Goal: Task Accomplishment & Management: Use online tool/utility

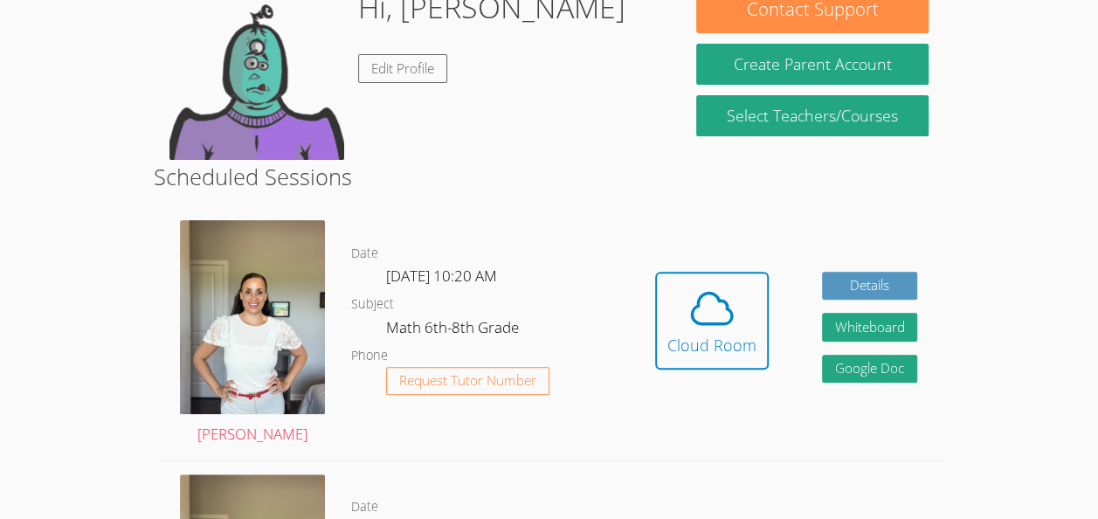
scroll to position [195, 0]
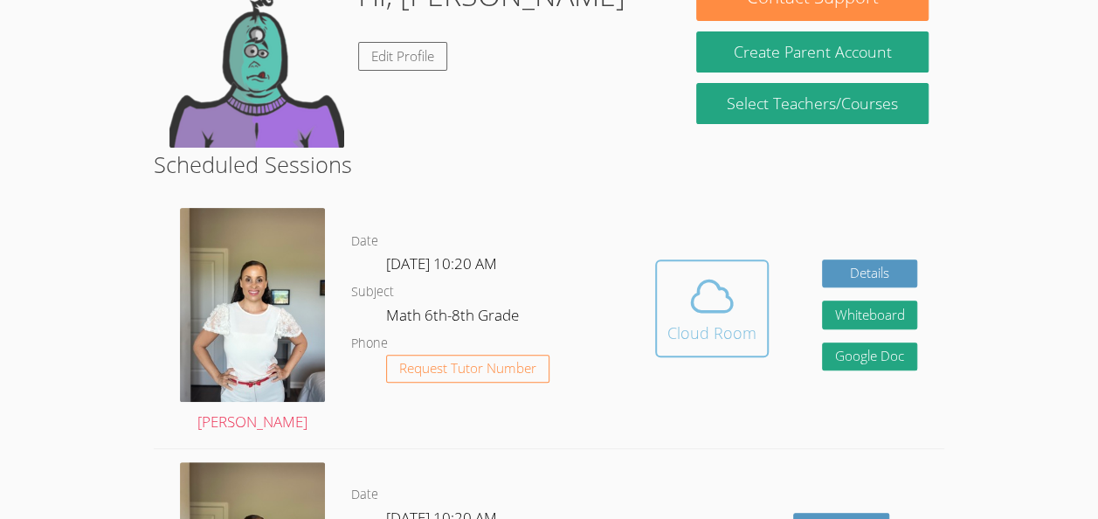
click at [701, 283] on icon at bounding box center [712, 295] width 40 height 31
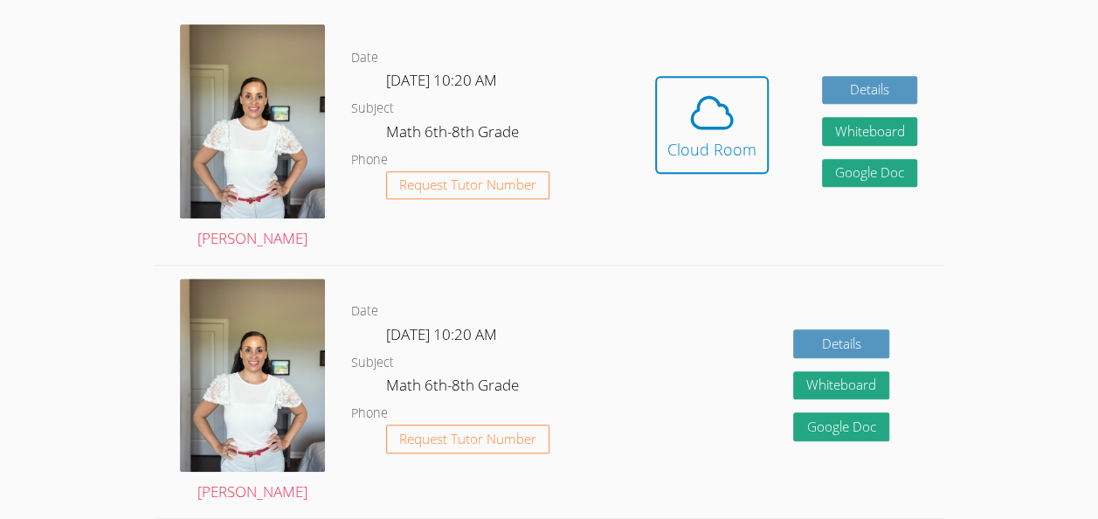
scroll to position [381, 0]
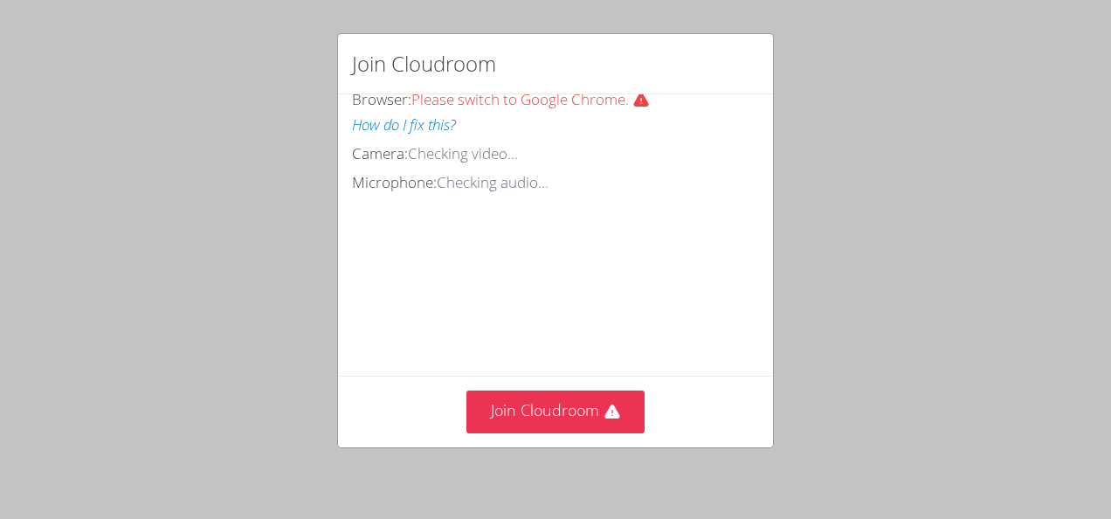
scroll to position [131, 0]
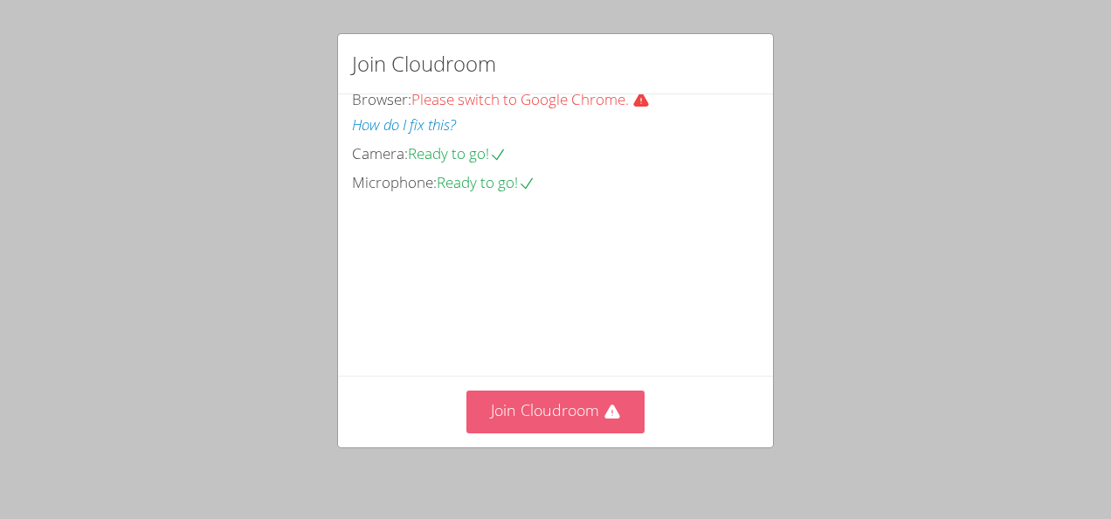
click at [588, 395] on button "Join Cloudroom" at bounding box center [556, 411] width 179 height 43
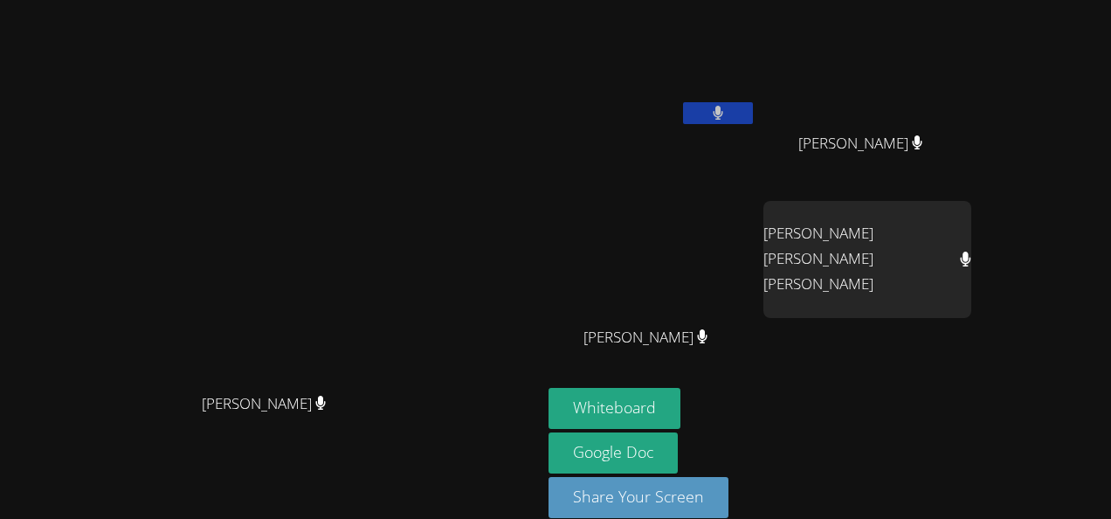
click at [589, 384] on div "Lesley Galeano-Paz" at bounding box center [653, 353] width 208 height 70
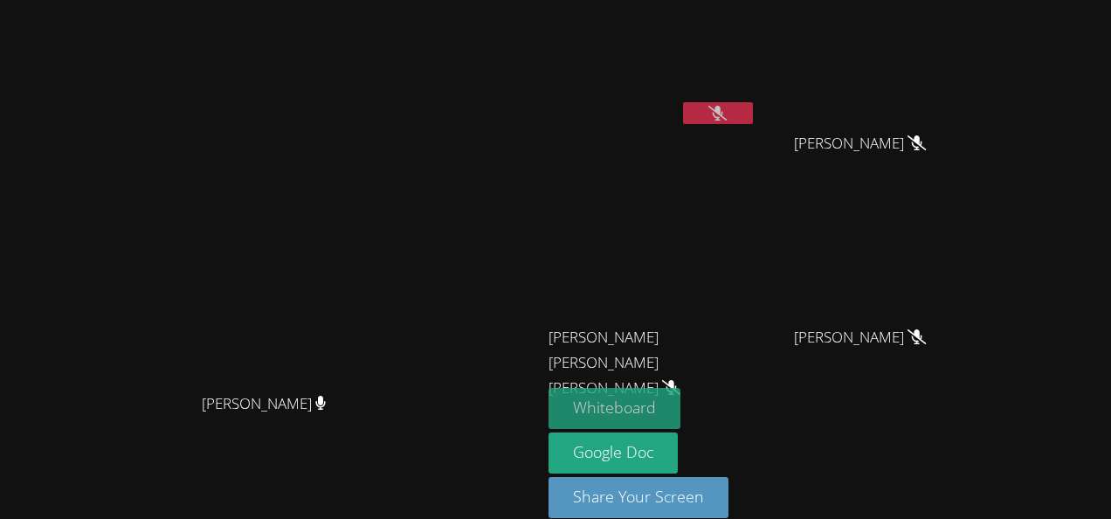
click at [617, 409] on button "Whiteboard" at bounding box center [615, 408] width 132 height 41
click at [632, 403] on button "Whiteboard" at bounding box center [615, 408] width 132 height 41
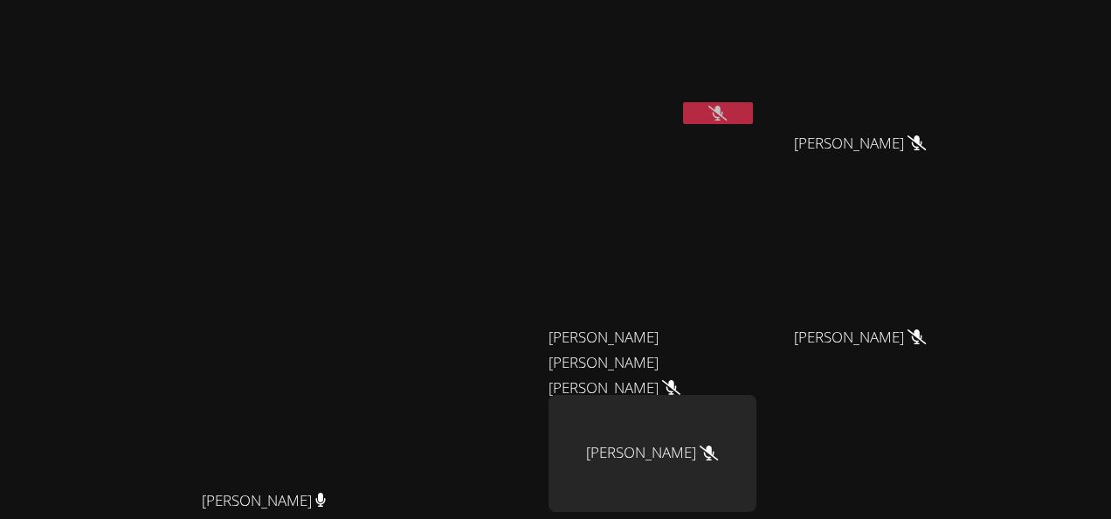
click at [727, 115] on icon at bounding box center [717, 113] width 18 height 15
click at [753, 108] on button at bounding box center [718, 113] width 70 height 22
click at [752, 94] on video at bounding box center [653, 65] width 208 height 117
click at [752, 99] on video at bounding box center [653, 65] width 208 height 117
click at [727, 113] on icon at bounding box center [717, 113] width 18 height 15
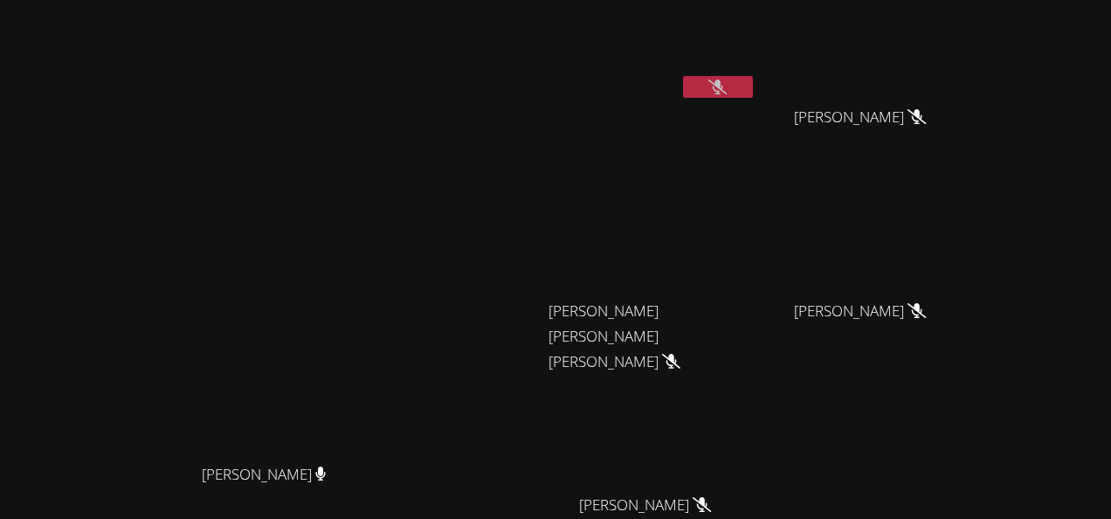
scroll to position [0, 0]
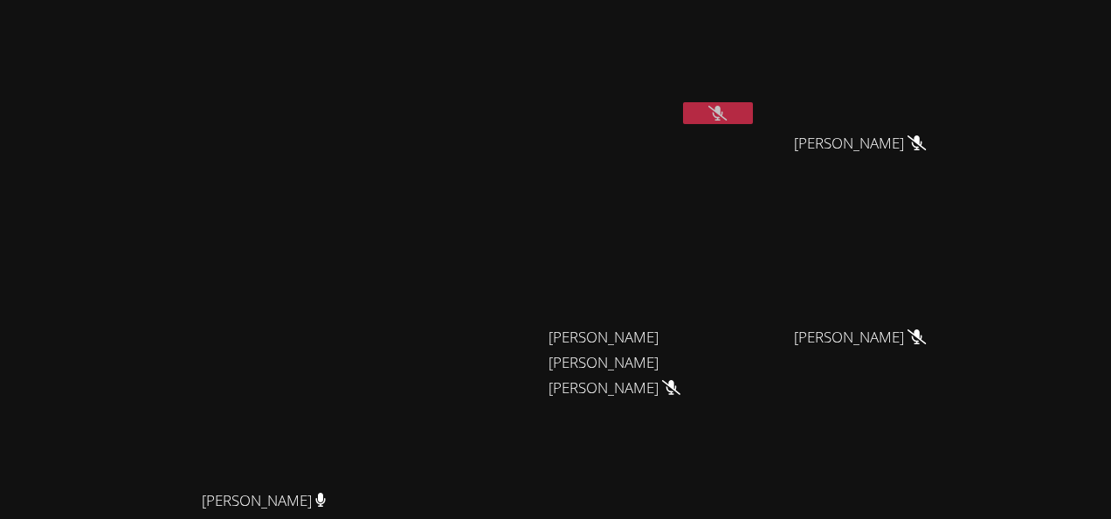
click at [402, 393] on video at bounding box center [271, 332] width 262 height 297
drag, startPoint x: 441, startPoint y: 392, endPoint x: 463, endPoint y: 285, distance: 109.6
click at [402, 285] on video at bounding box center [271, 332] width 262 height 297
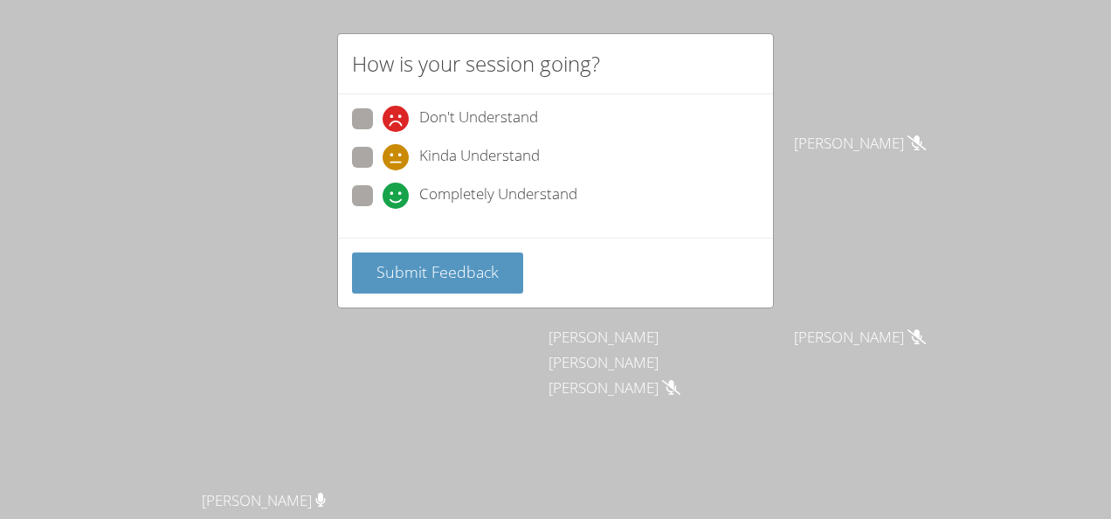
click at [457, 183] on span "Completely Understand" at bounding box center [498, 196] width 158 height 26
click at [397, 185] on input "Completely Understand" at bounding box center [390, 192] width 15 height 15
radio input "true"
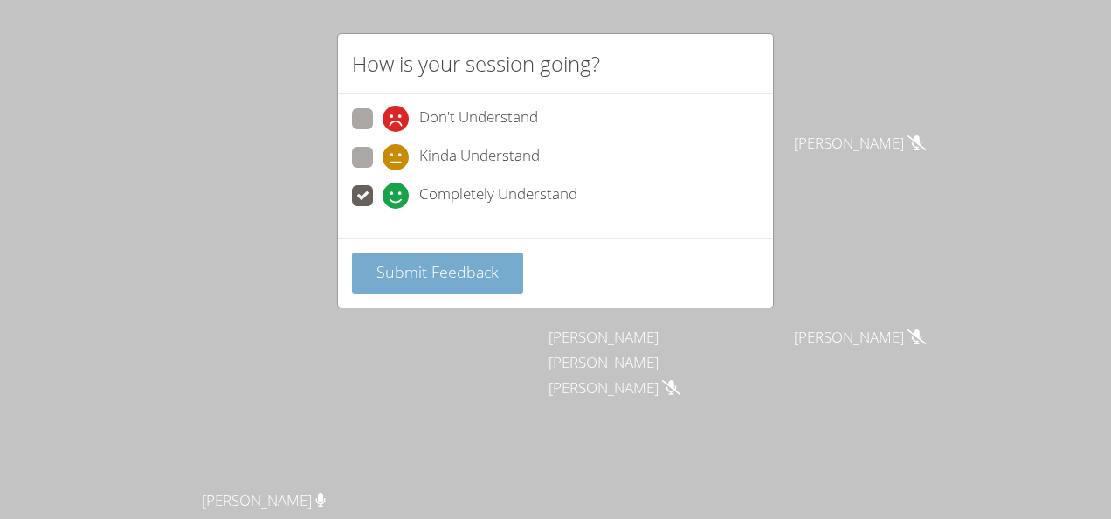
click at [460, 252] on button "Submit Feedback" at bounding box center [437, 272] width 171 height 41
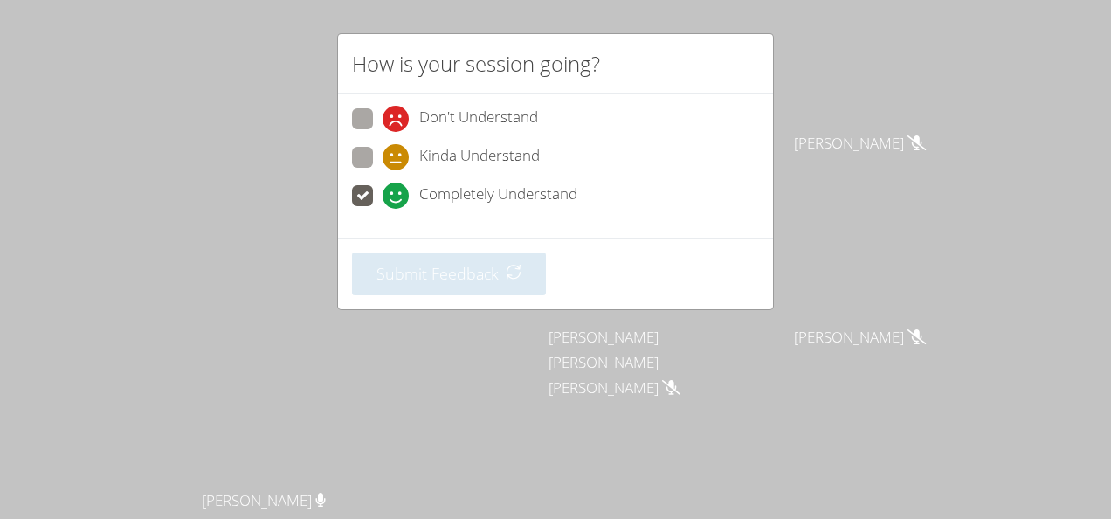
click at [462, 194] on span "Completely Understand" at bounding box center [498, 196] width 158 height 26
click at [397, 194] on input "Completely Understand" at bounding box center [390, 192] width 15 height 15
click at [365, 167] on label "Kinda Understand" at bounding box center [446, 159] width 188 height 24
click at [383, 162] on input "Kinda Understand" at bounding box center [390, 154] width 15 height 15
radio input "true"
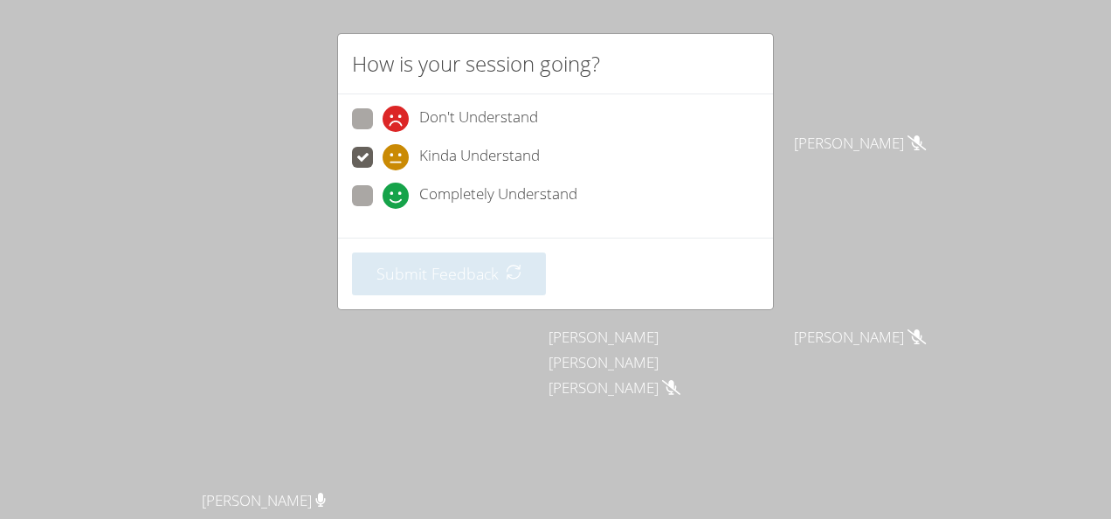
click at [379, 187] on label "Completely Understand" at bounding box center [464, 197] width 225 height 24
click at [383, 187] on input "Completely Understand" at bounding box center [390, 192] width 15 height 15
radio input "true"
